Goal: Information Seeking & Learning: Learn about a topic

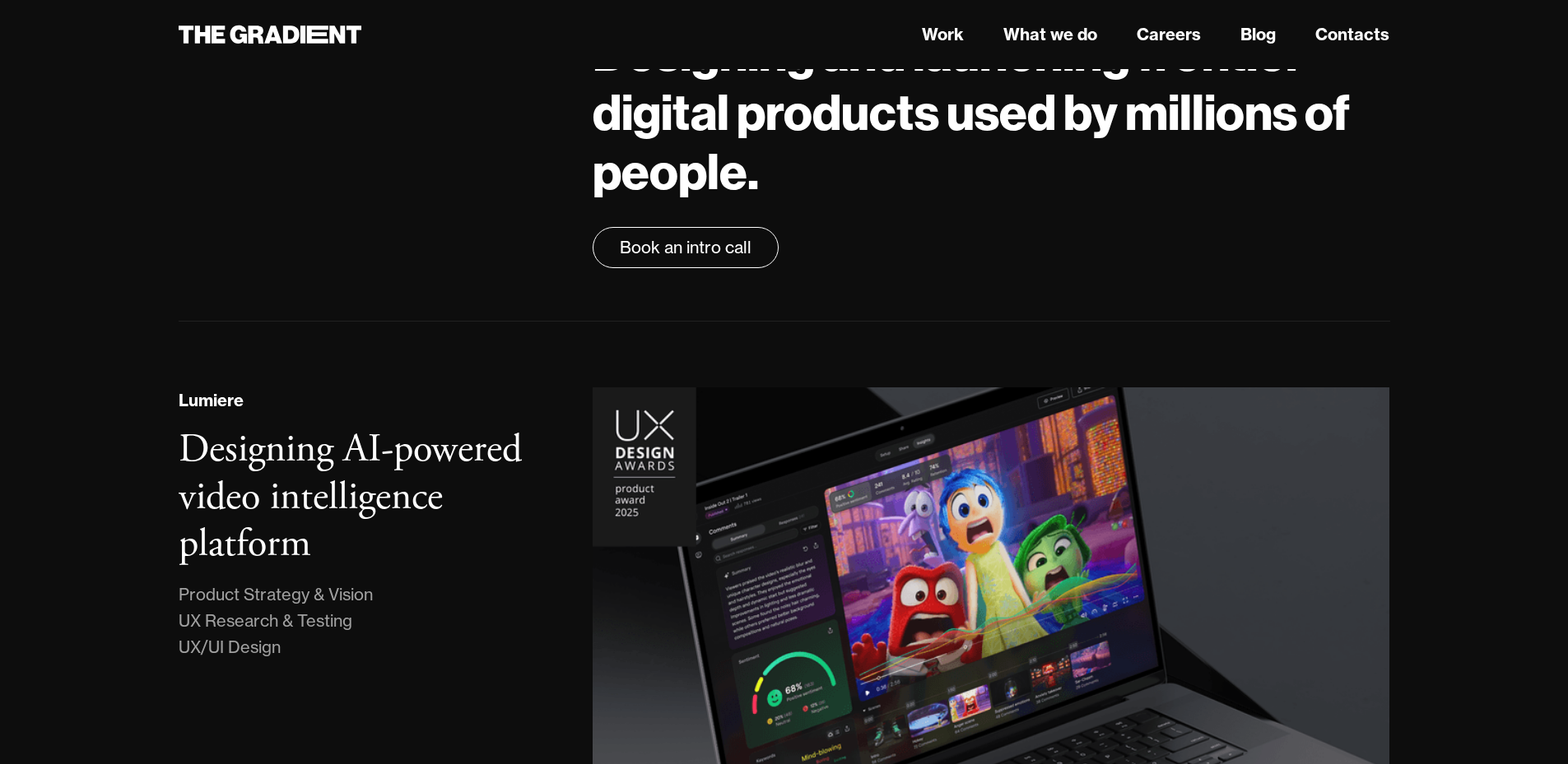
scroll to position [329, 0]
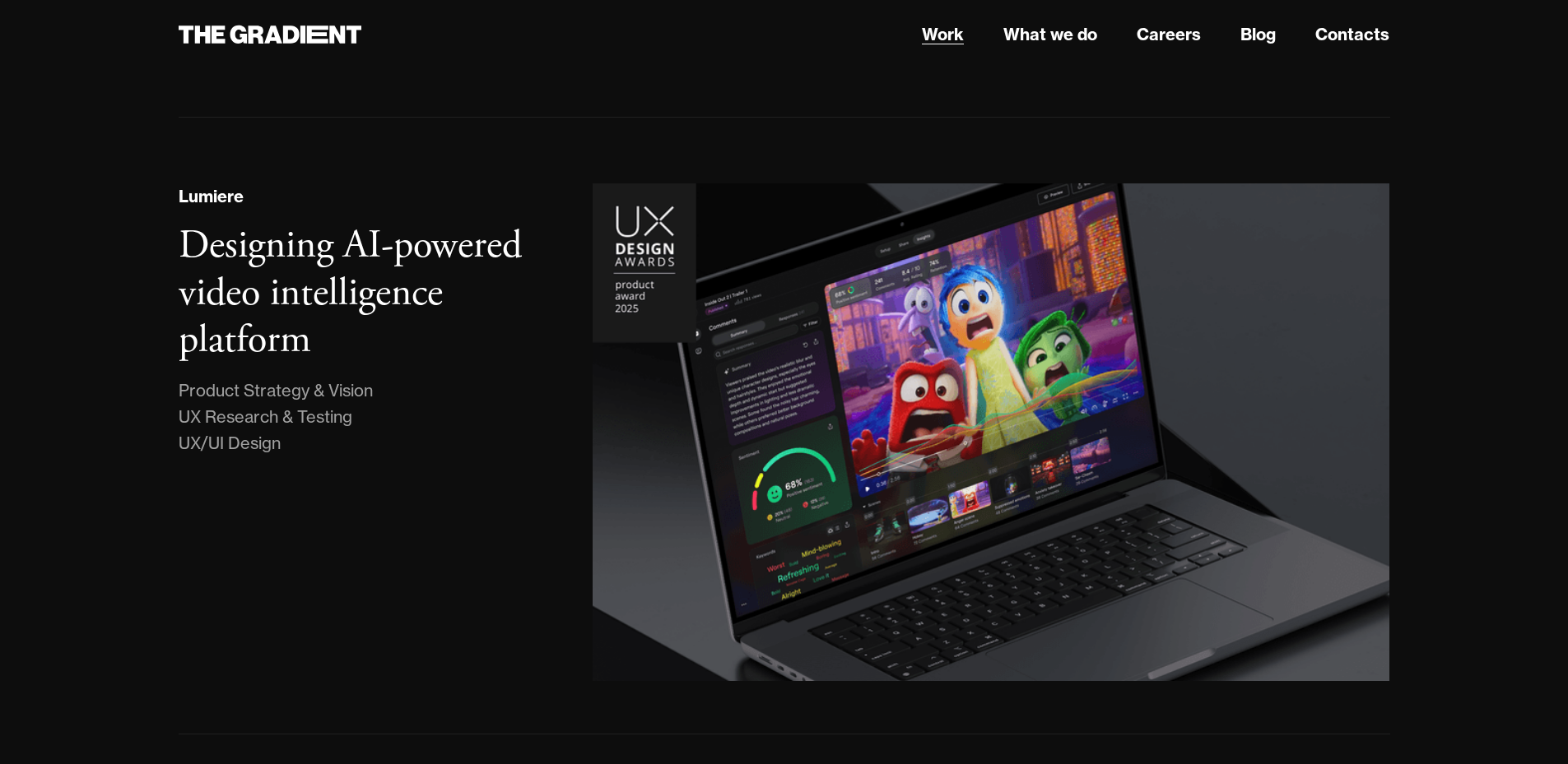
click at [952, 41] on link "Work" at bounding box center [943, 34] width 42 height 25
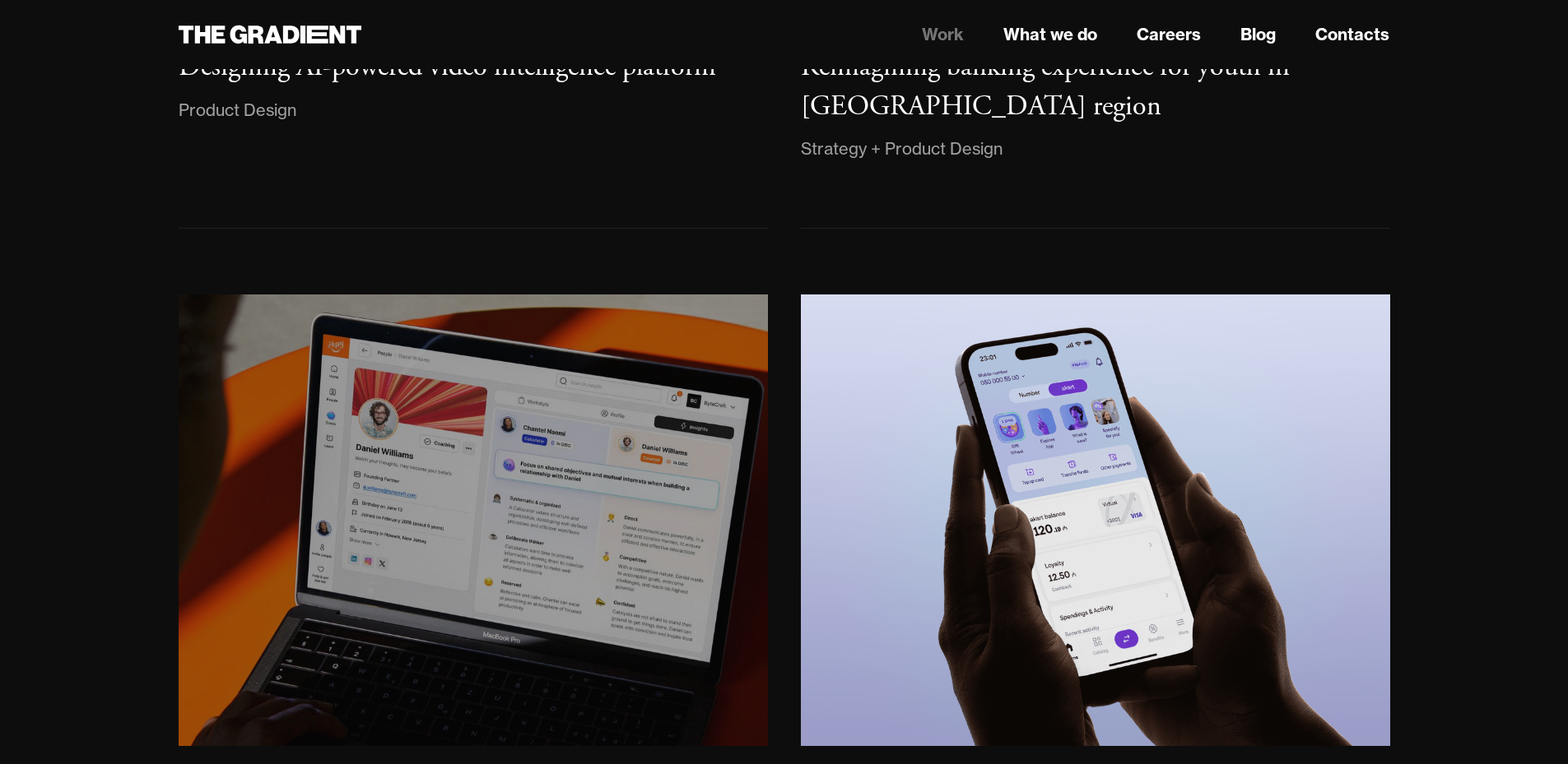
scroll to position [164, 0]
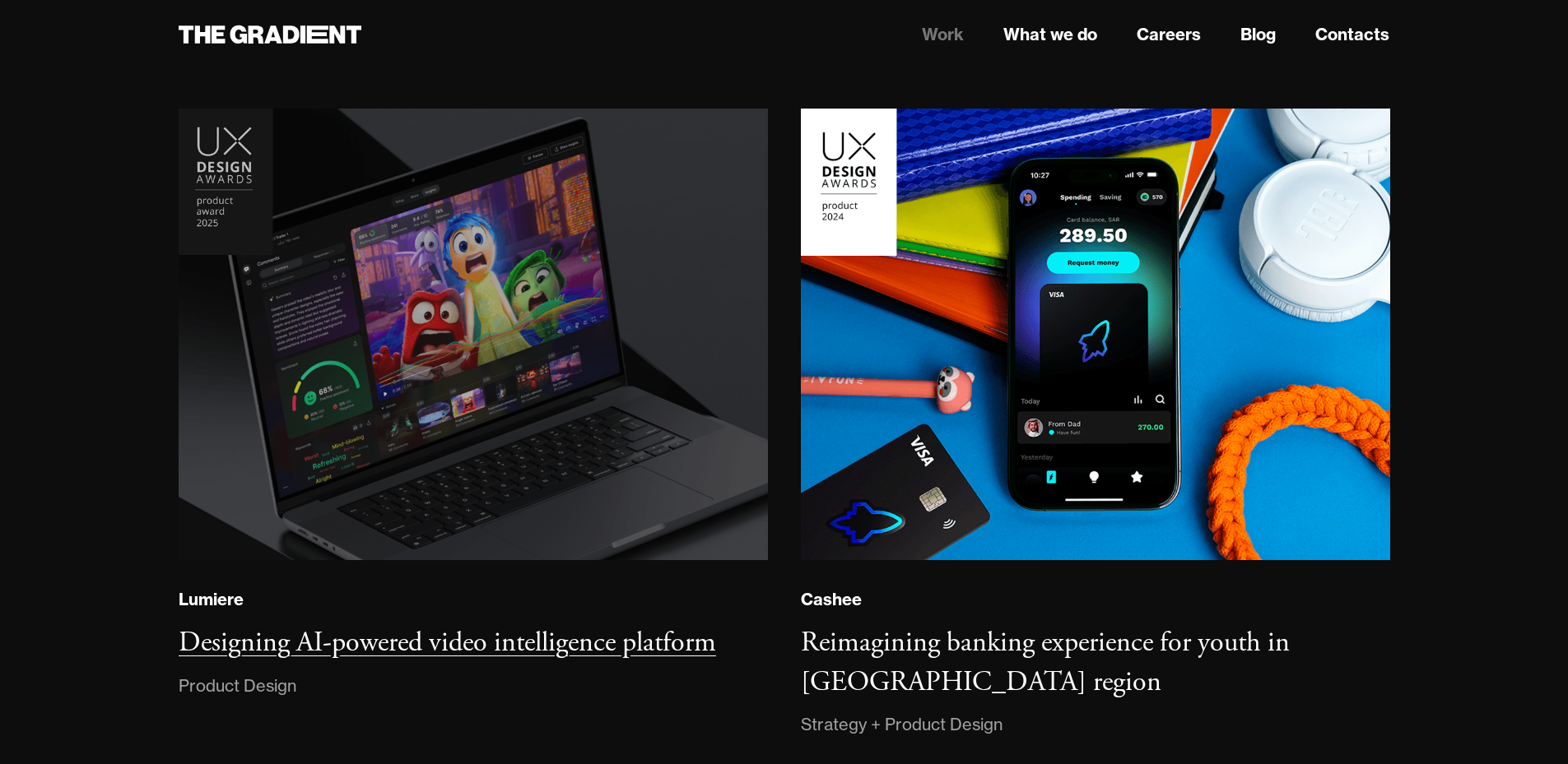
click at [490, 383] on img at bounding box center [473, 335] width 597 height 457
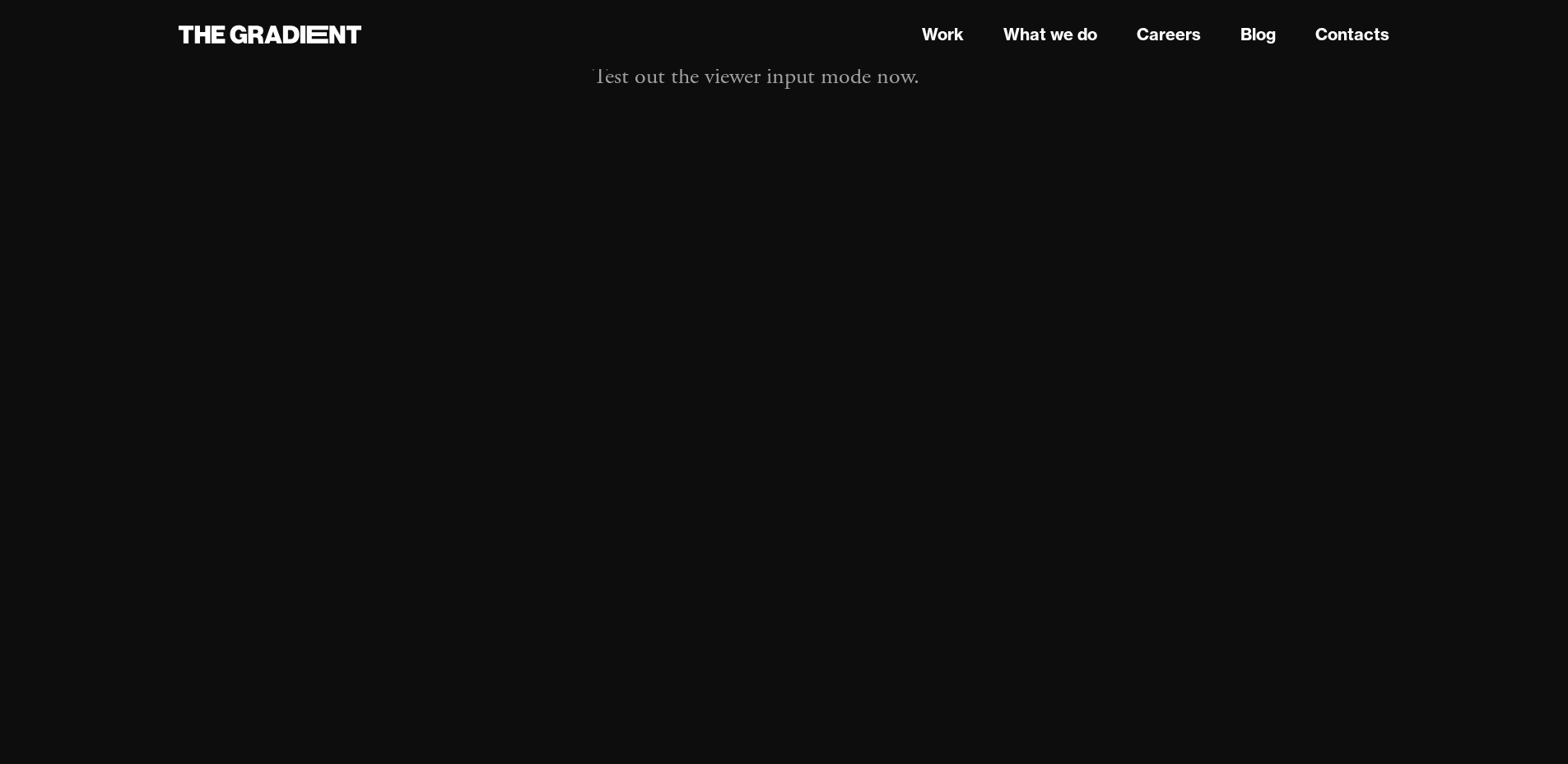
scroll to position [10532, 0]
